Goal: Task Accomplishment & Management: Complete application form

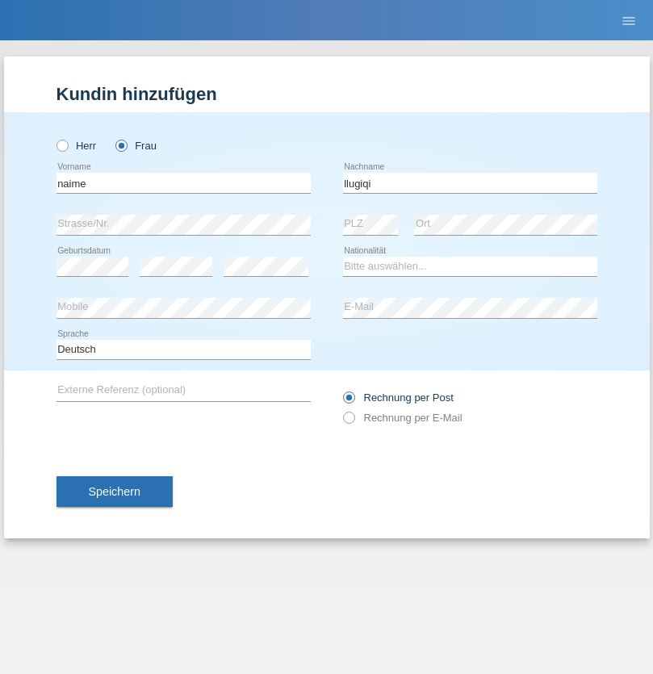
type input "llugiqi"
select select "CH"
radio input "true"
click at [183, 182] on input "text" at bounding box center [183, 183] width 254 height 20
type input "[PERSON_NAME]"
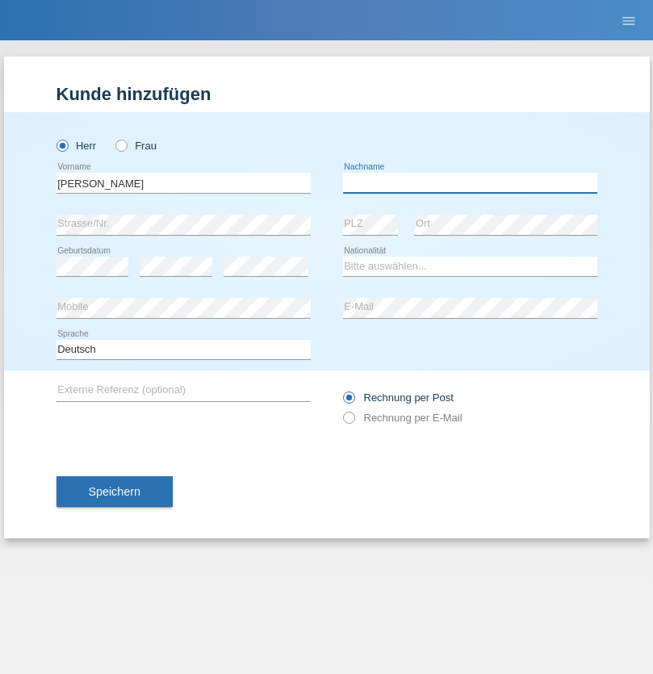
click at [470, 182] on input "text" at bounding box center [470, 183] width 254 height 20
type input "[PERSON_NAME]"
select select "PL"
select select "C"
select select "11"
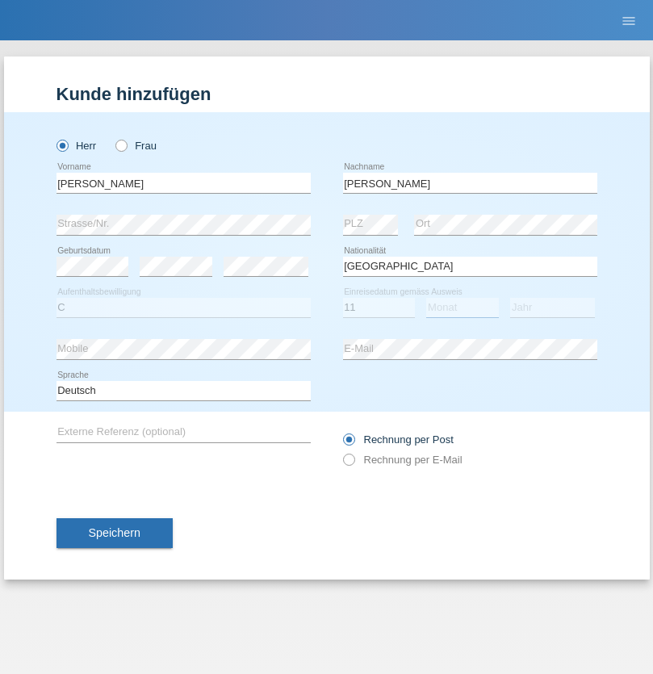
select select "01"
select select "2007"
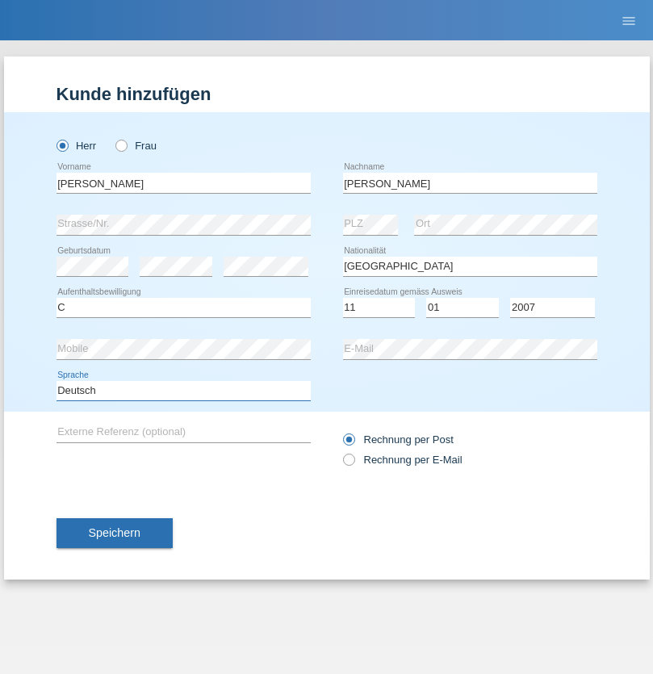
select select "en"
